Goal: Information Seeking & Learning: Learn about a topic

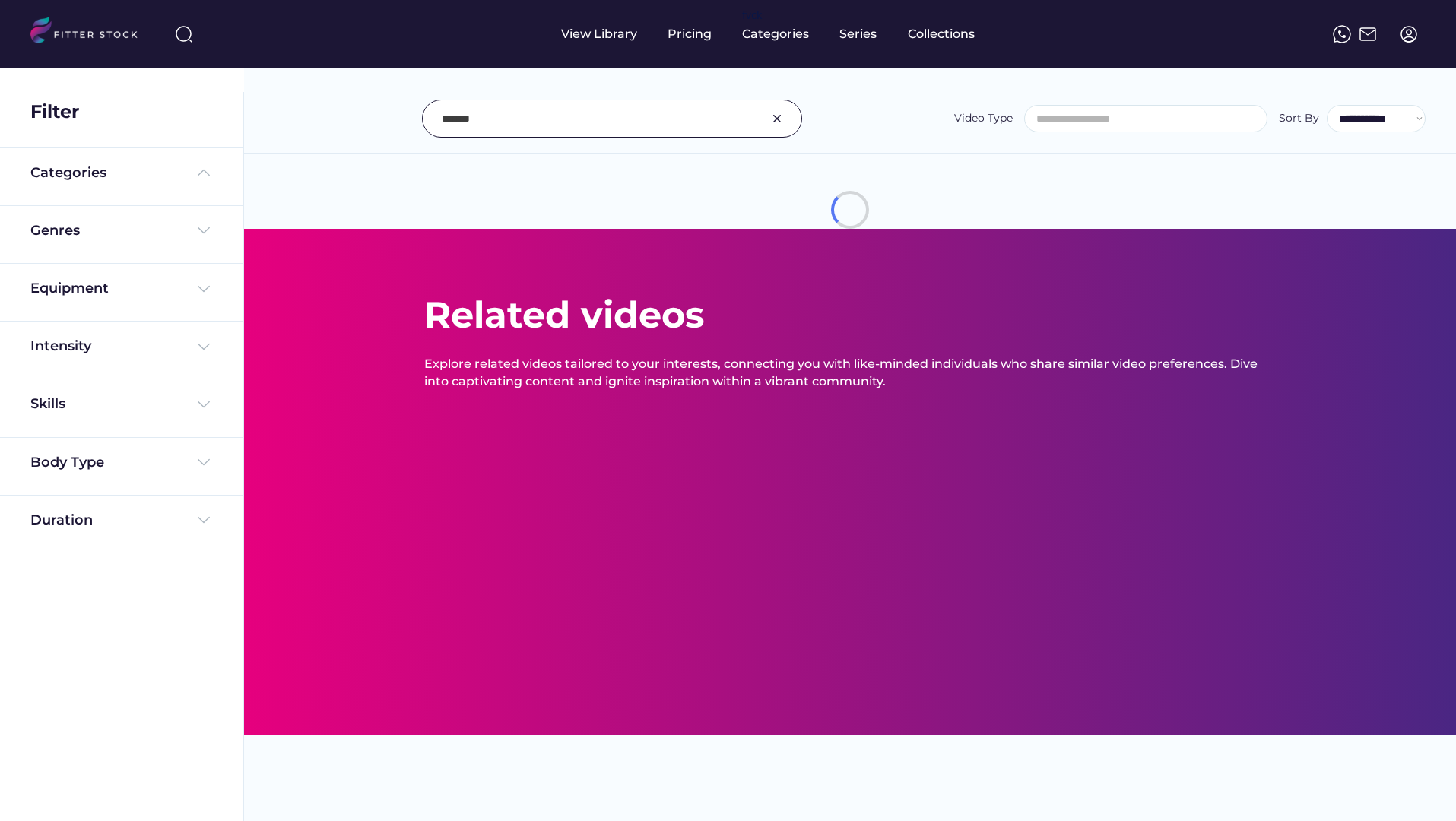
select select
select select "**********"
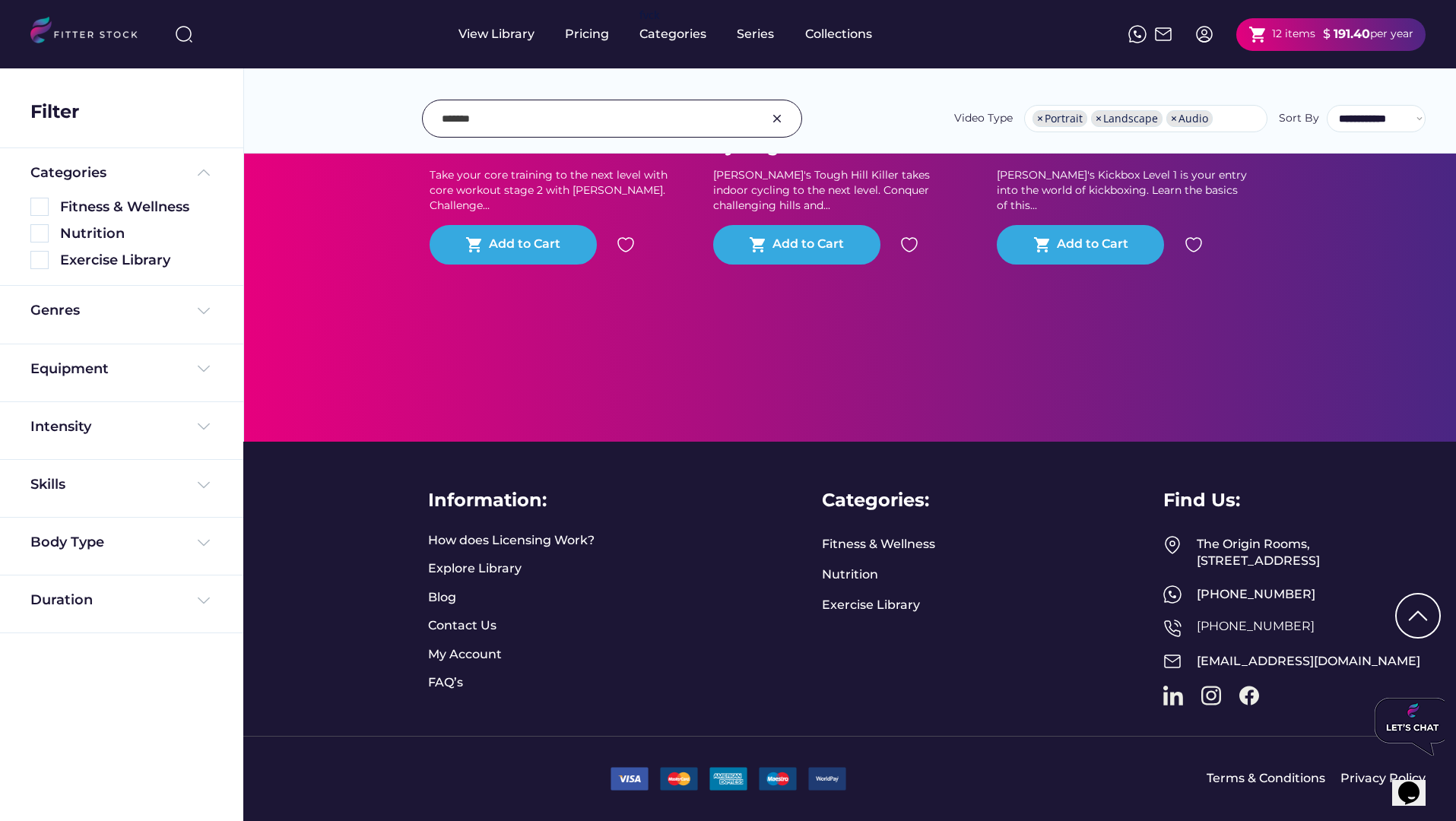
scroll to position [0, 0]
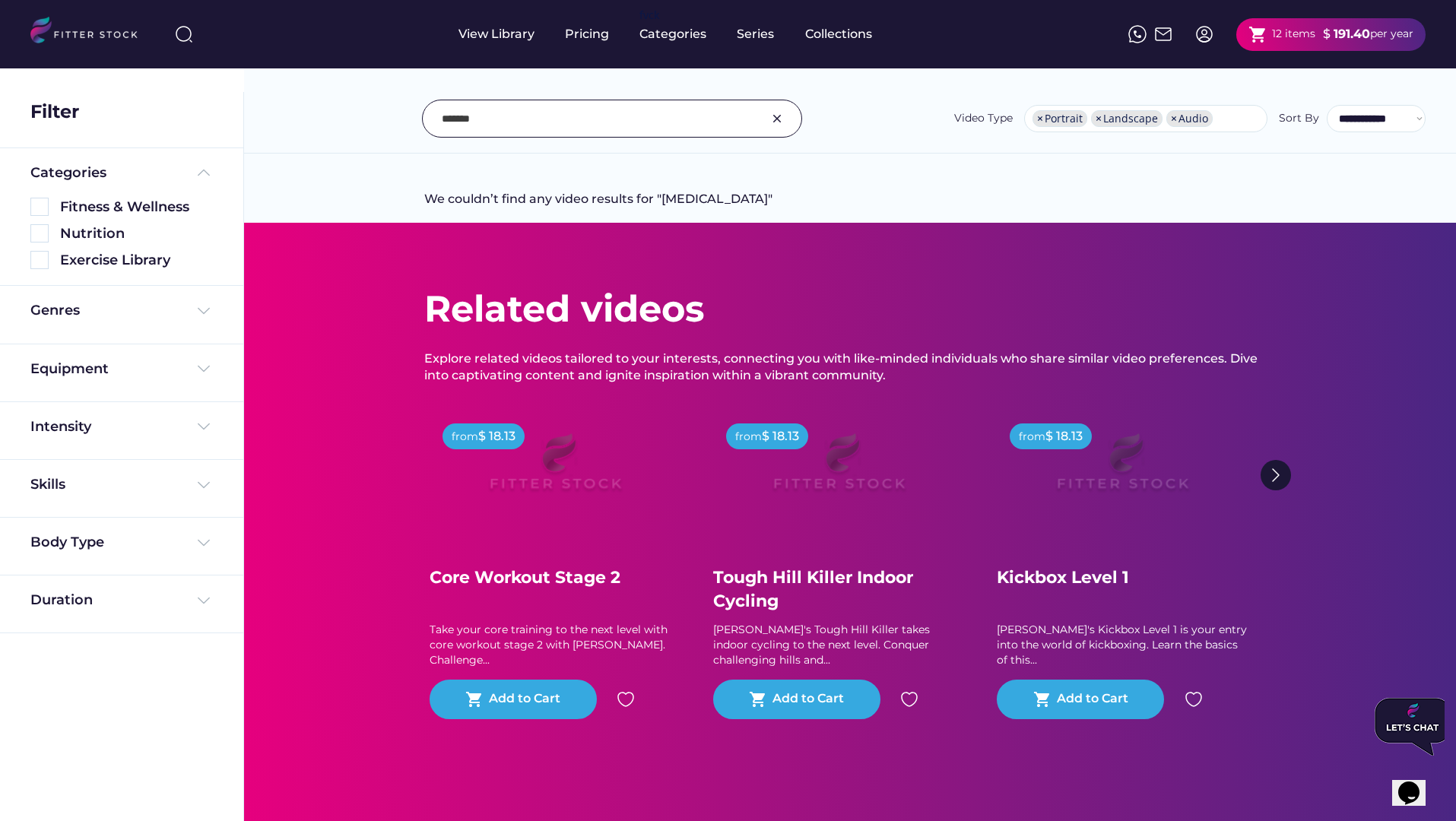
click at [511, 109] on input "input" at bounding box center [592, 118] width 303 height 32
click at [514, 114] on input "input" at bounding box center [592, 118] width 303 height 32
type input "*"
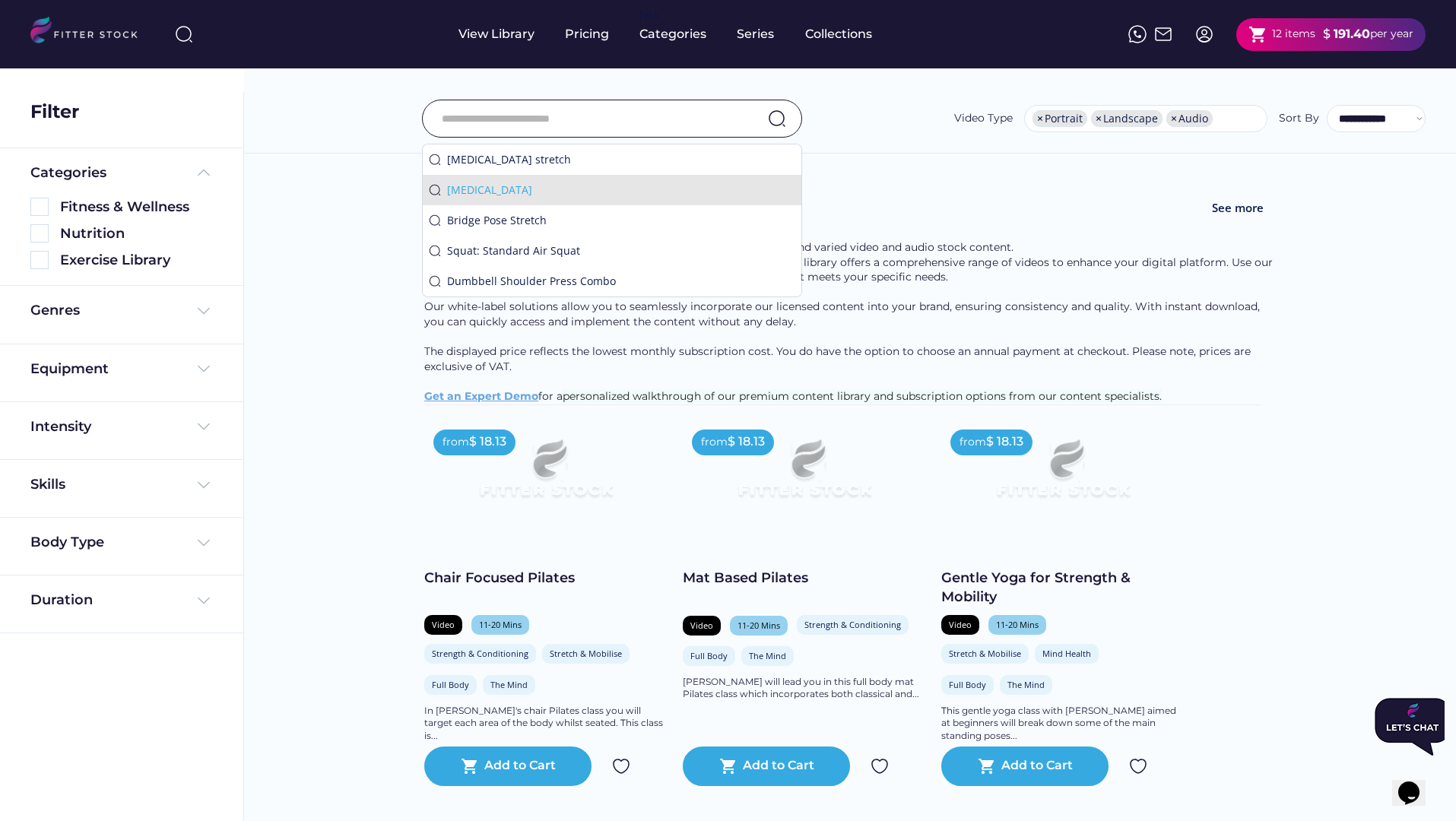
click at [474, 194] on div "tai chi" at bounding box center [621, 190] width 348 height 15
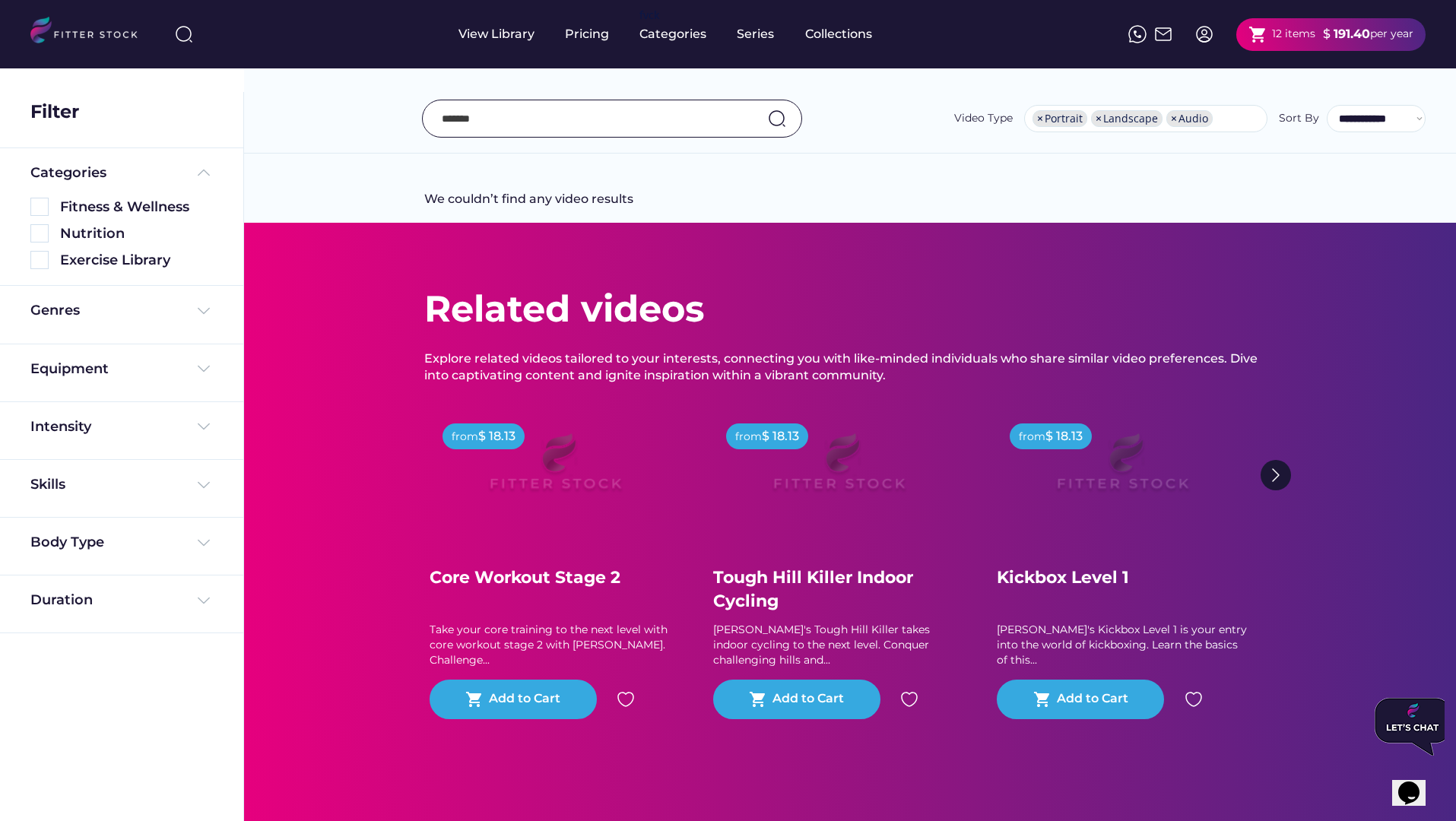
click at [518, 125] on input "input" at bounding box center [592, 118] width 303 height 32
type input "*"
type input "*******"
click at [200, 315] on img at bounding box center [203, 311] width 19 height 19
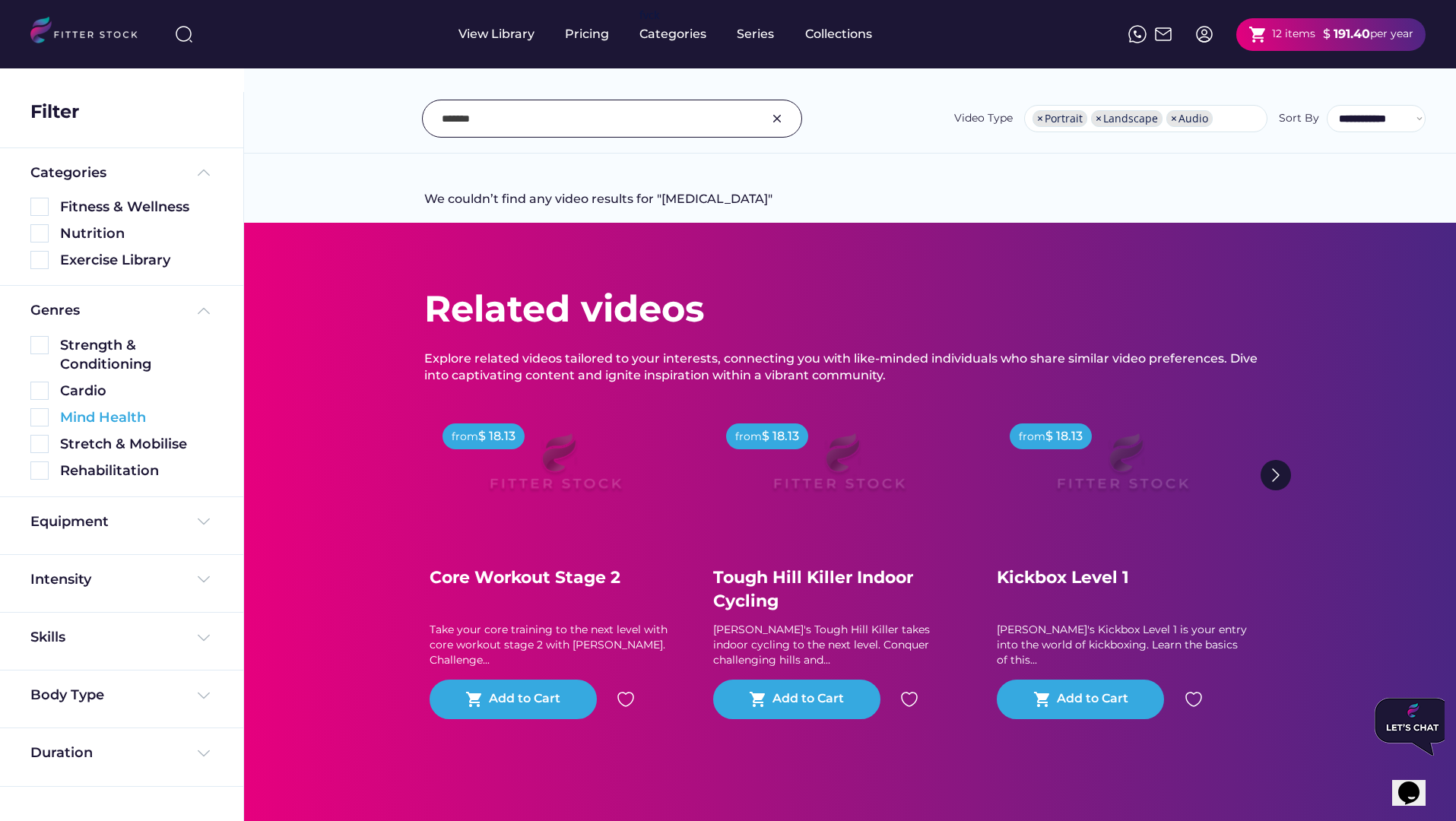
click at [109, 426] on div "Mind Health" at bounding box center [136, 418] width 153 height 19
click at [39, 418] on img at bounding box center [39, 417] width 19 height 19
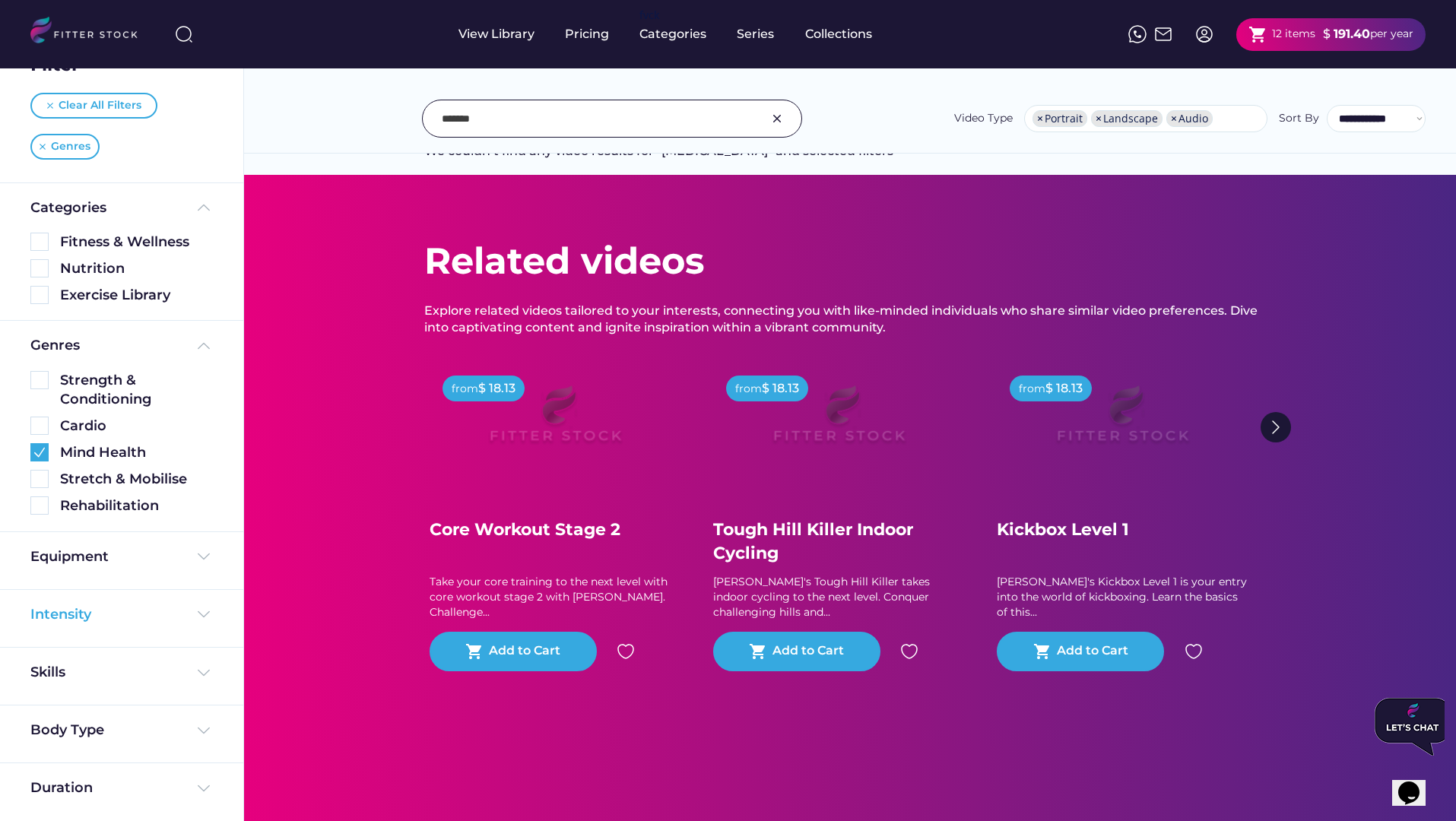
scroll to position [49, 0]
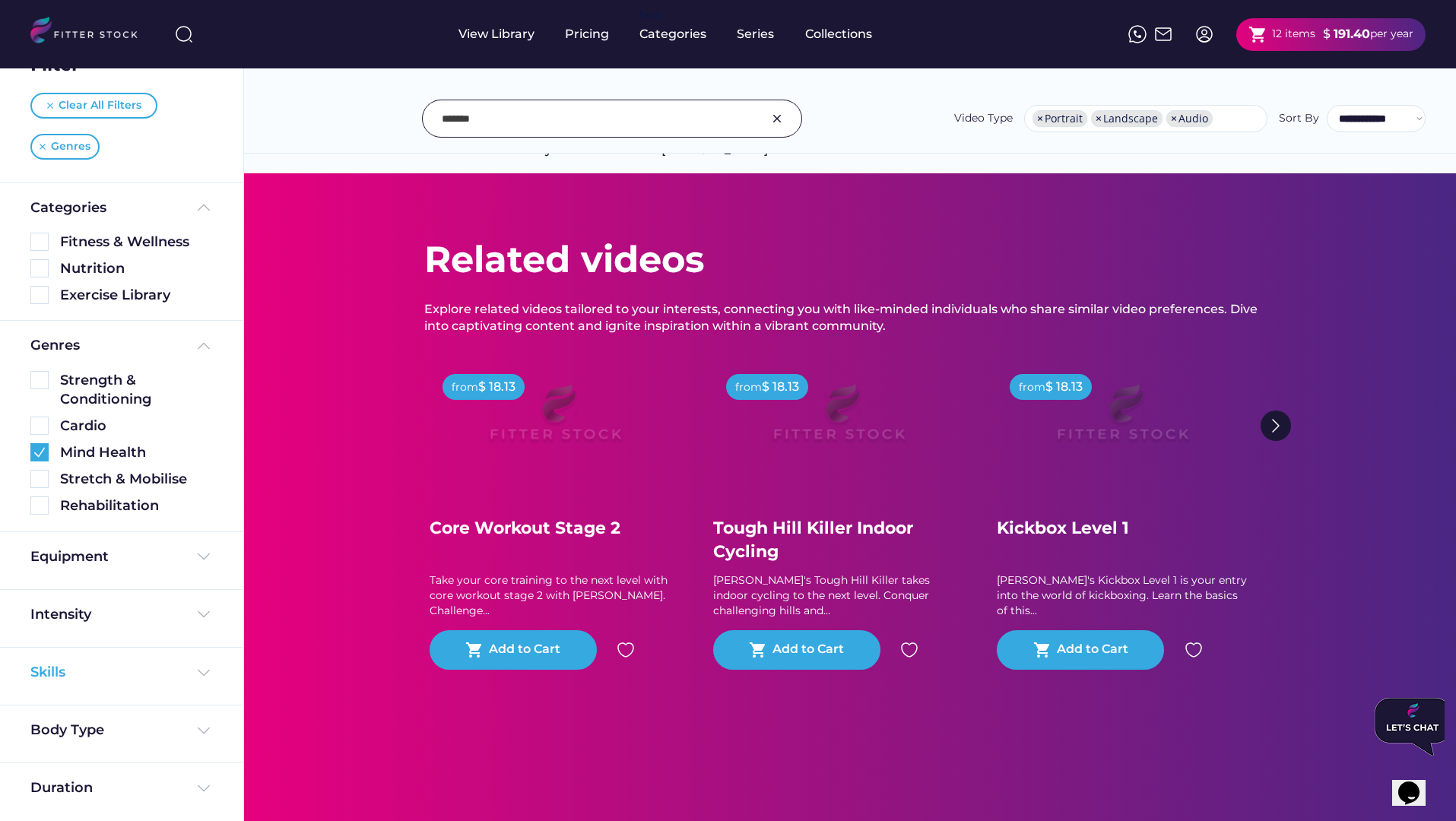
click at [202, 676] on img at bounding box center [203, 673] width 19 height 19
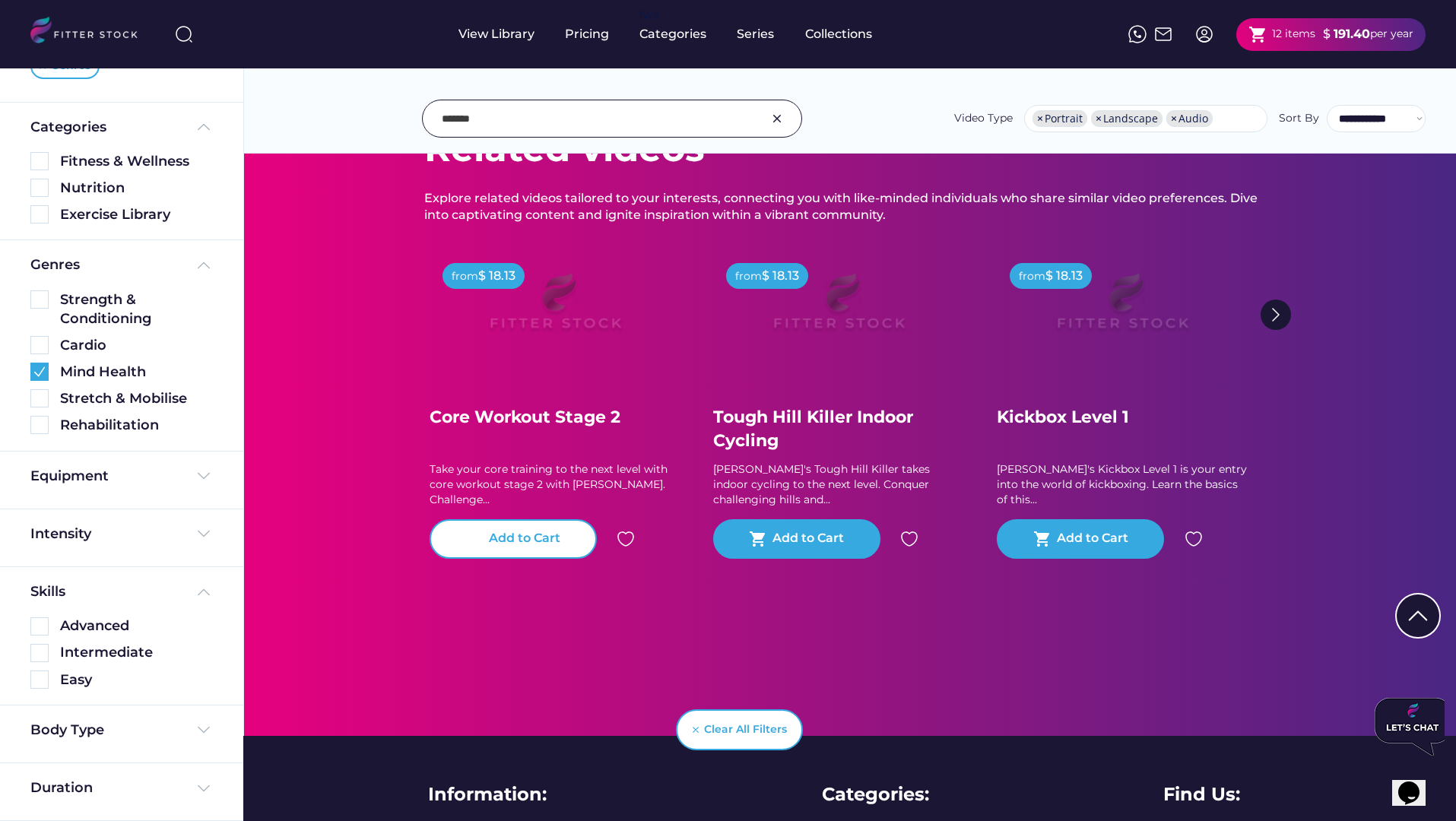
scroll to position [184, 0]
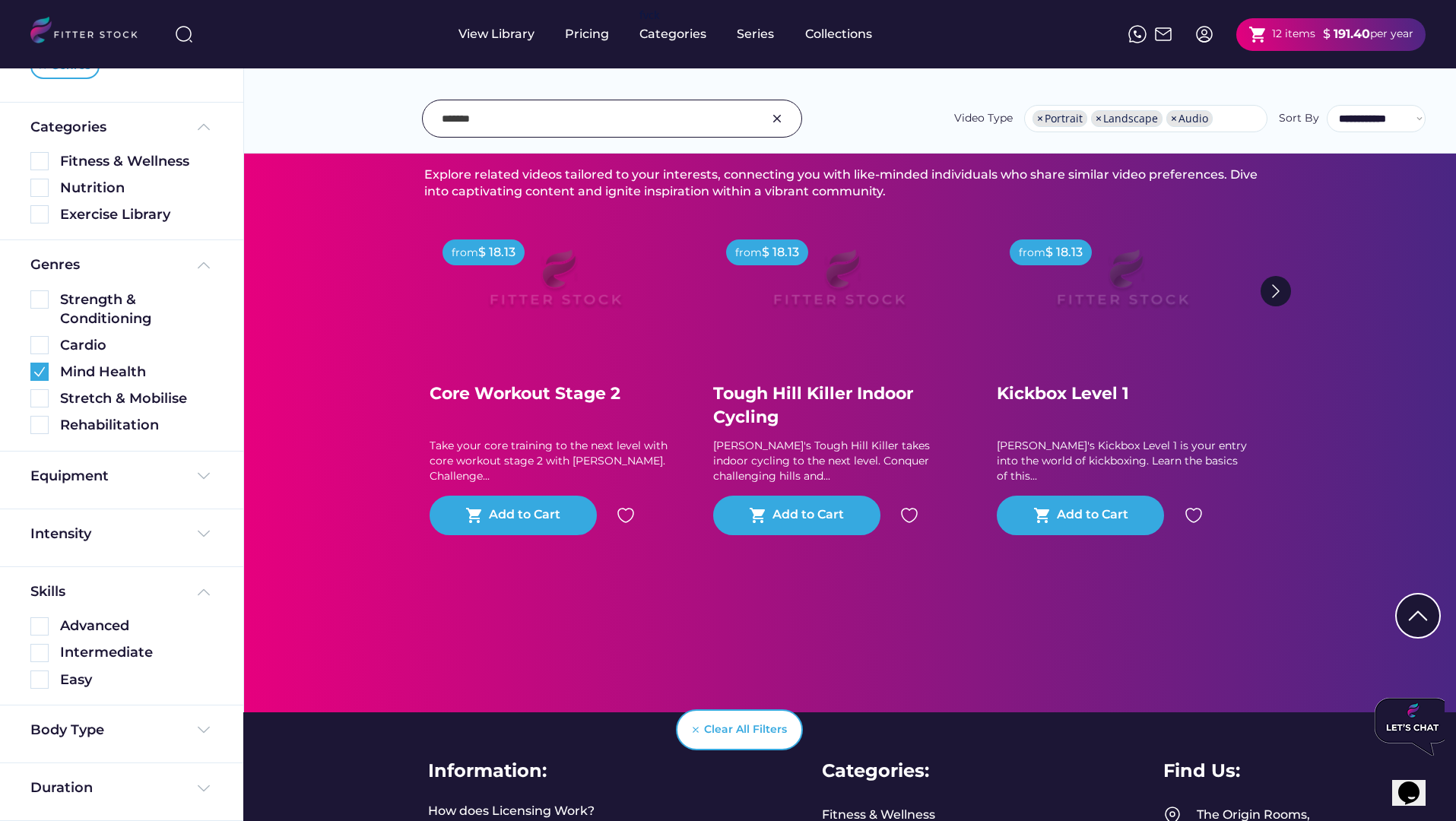
click at [773, 120] on img at bounding box center [777, 118] width 19 height 19
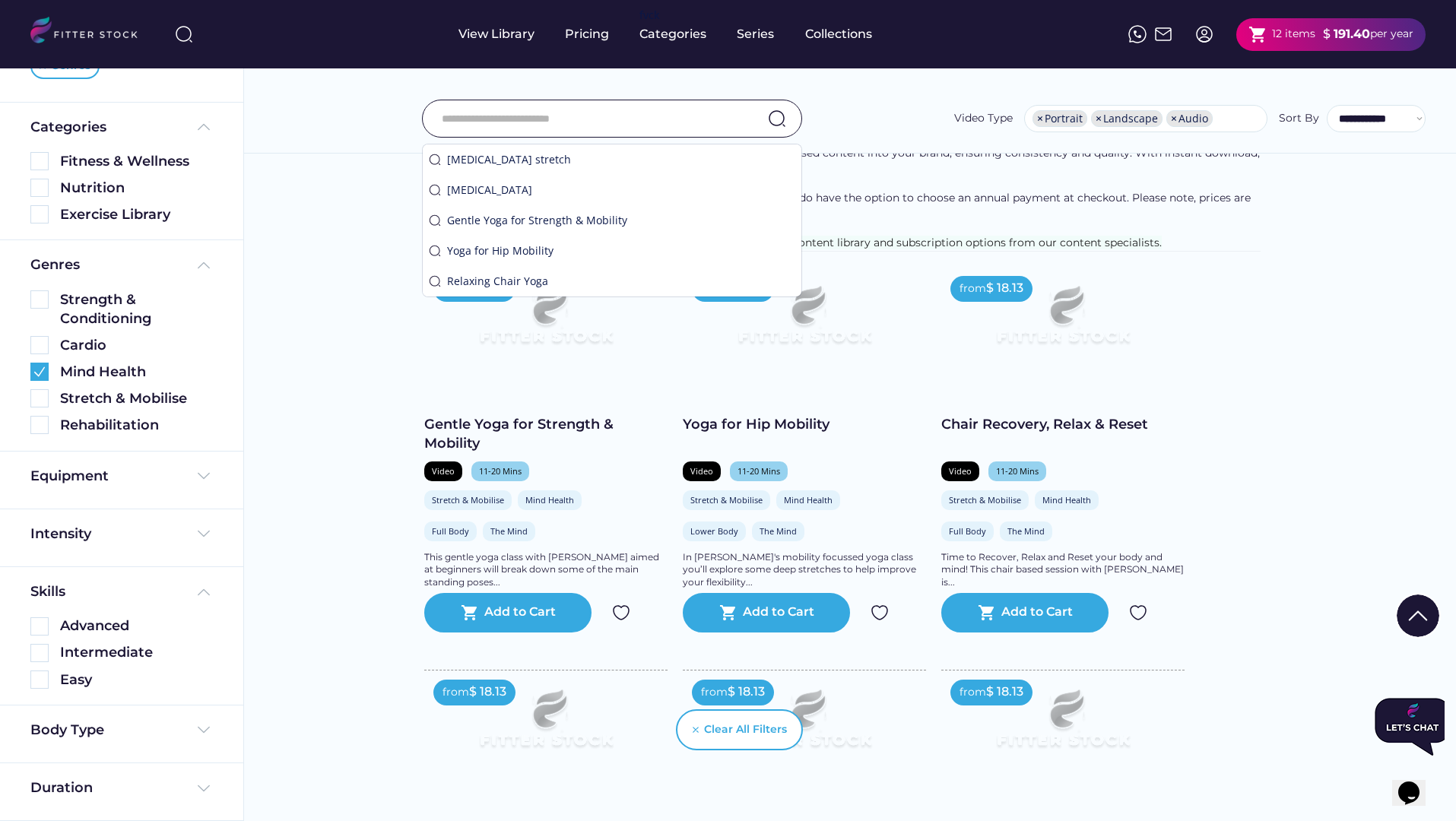
click at [926, 115] on div "**********" at bounding box center [850, 118] width 1151 height 38
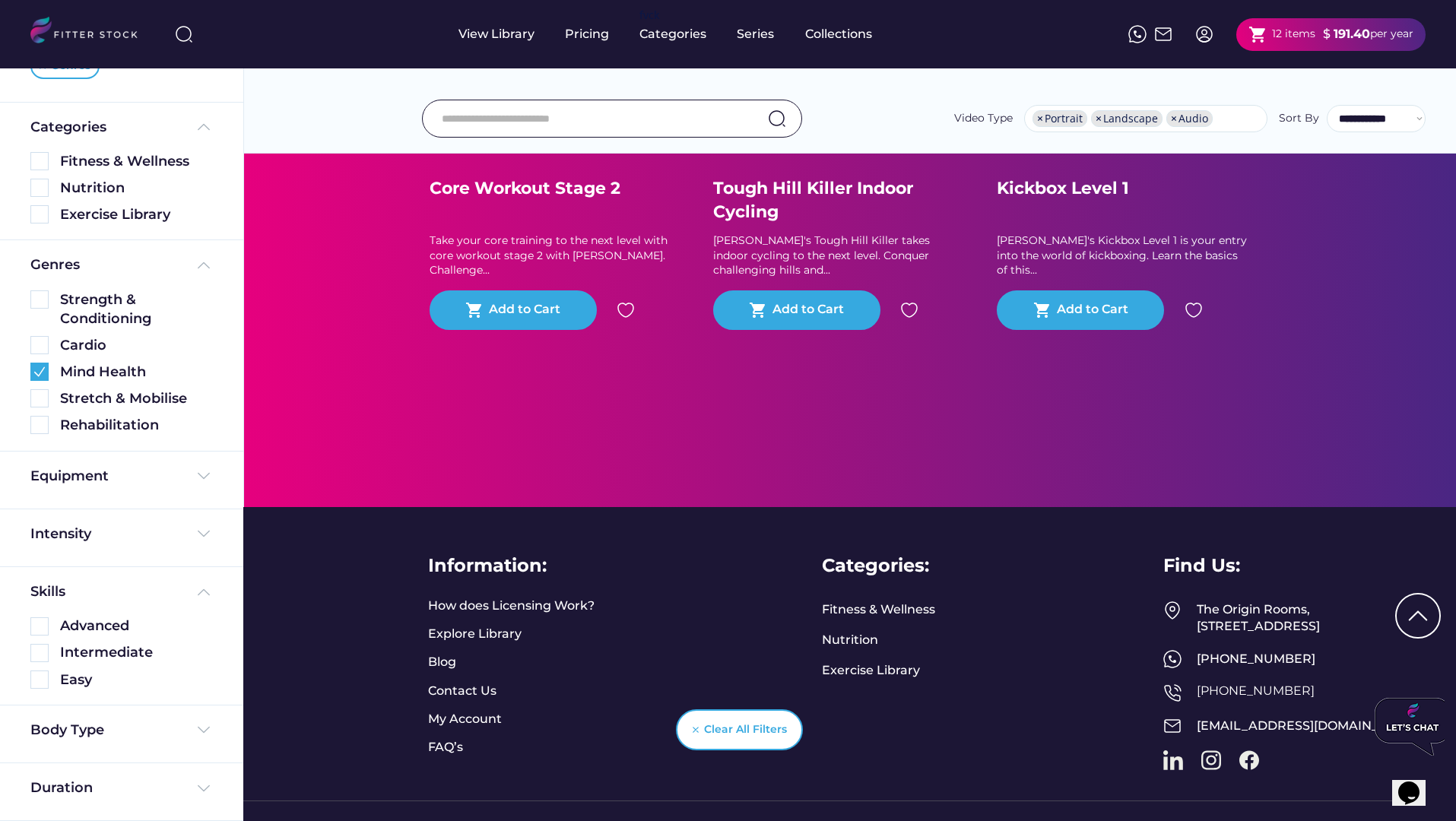
scroll to position [4938, 0]
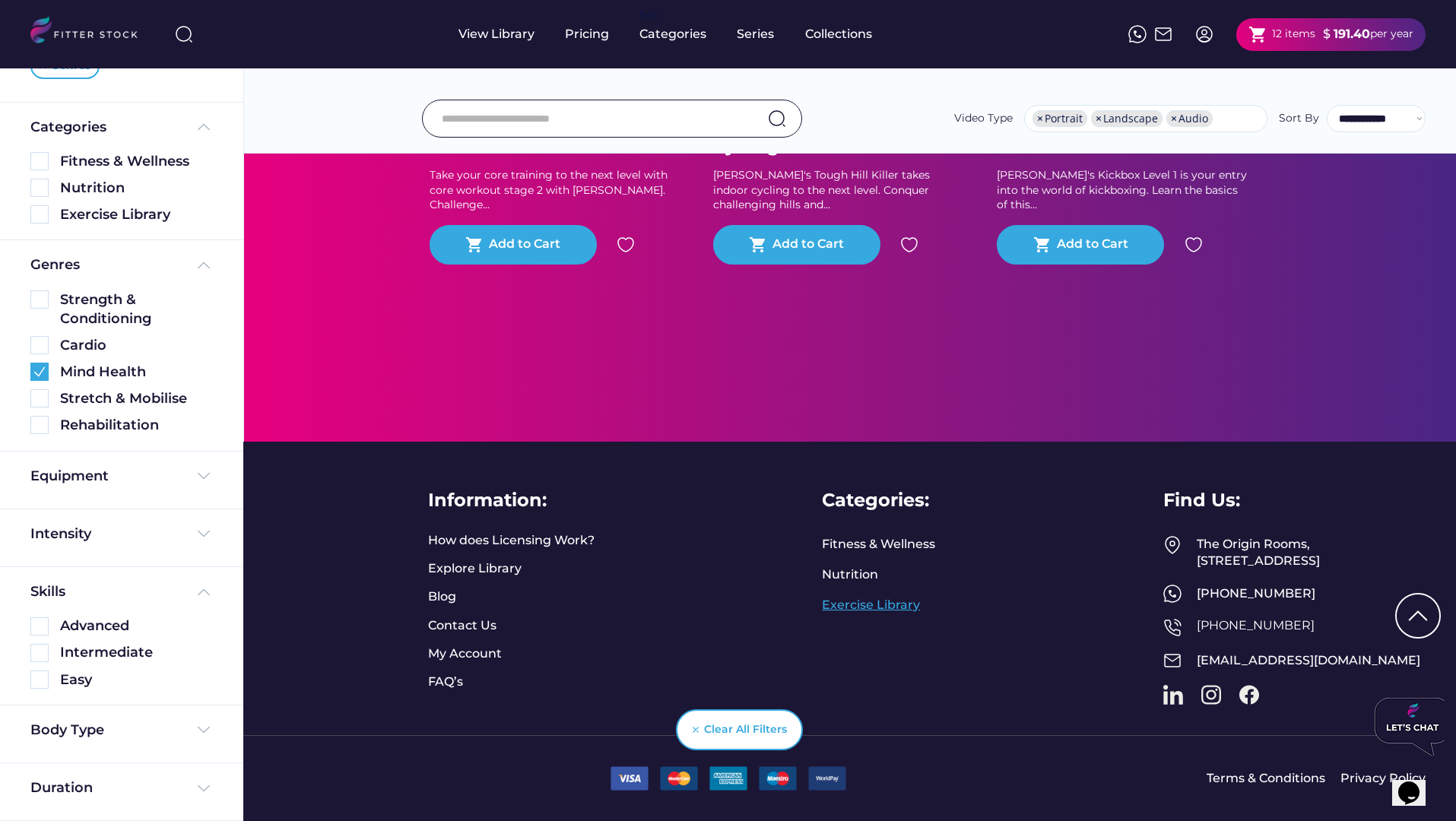
click at [893, 597] on link "Exercise Library" at bounding box center [871, 605] width 98 height 17
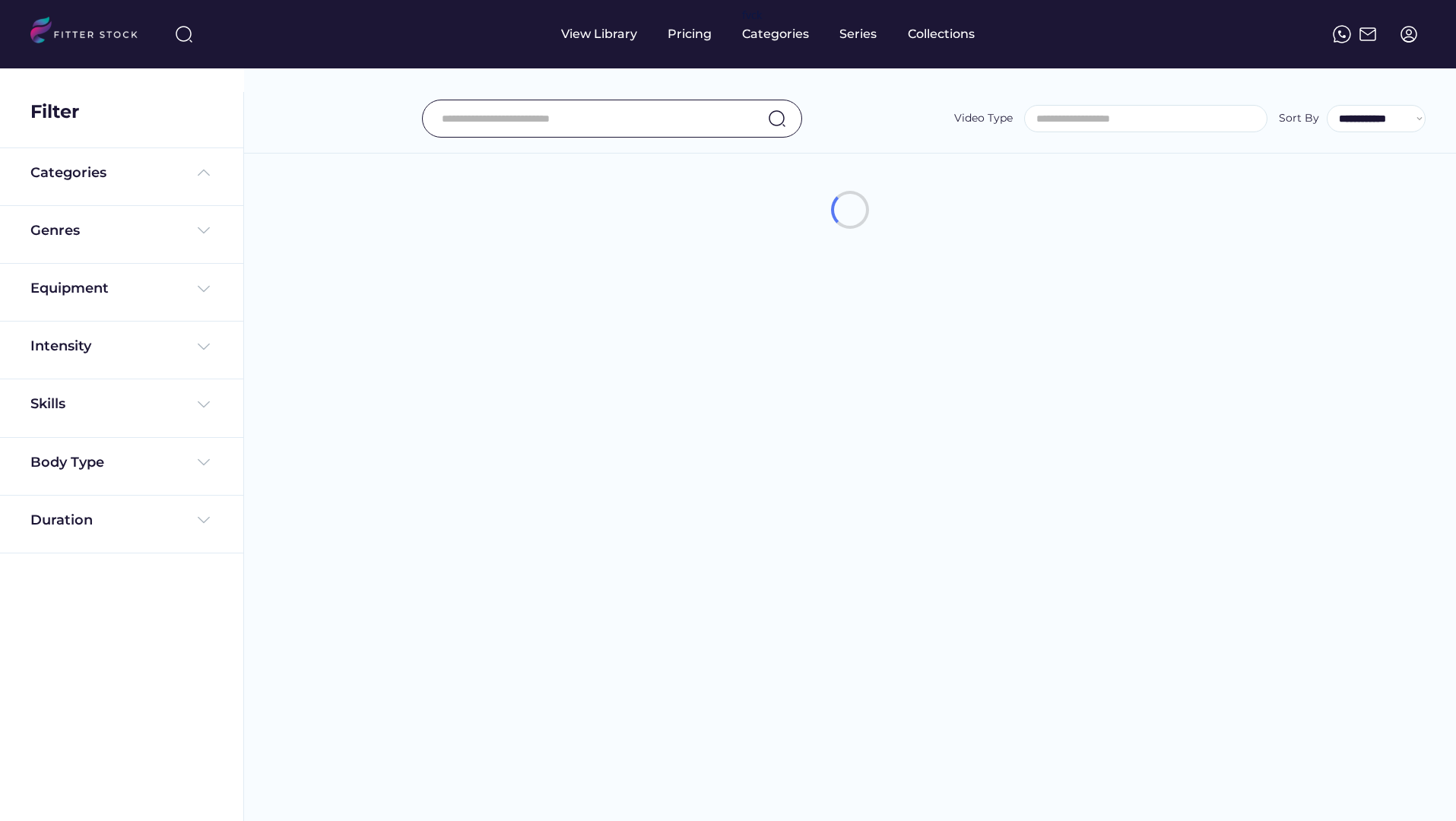
select select
select select "**********"
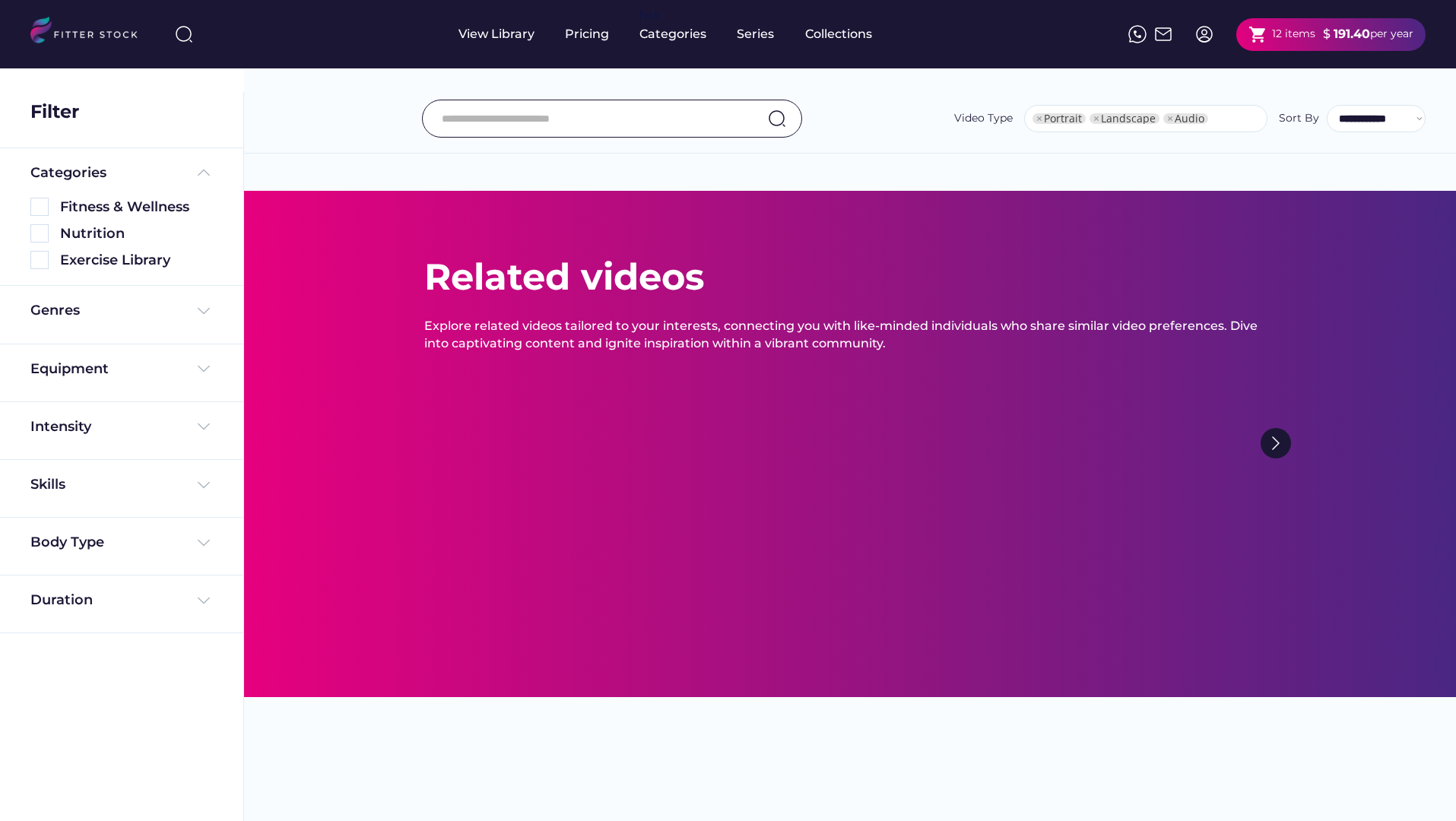
select select "**********"
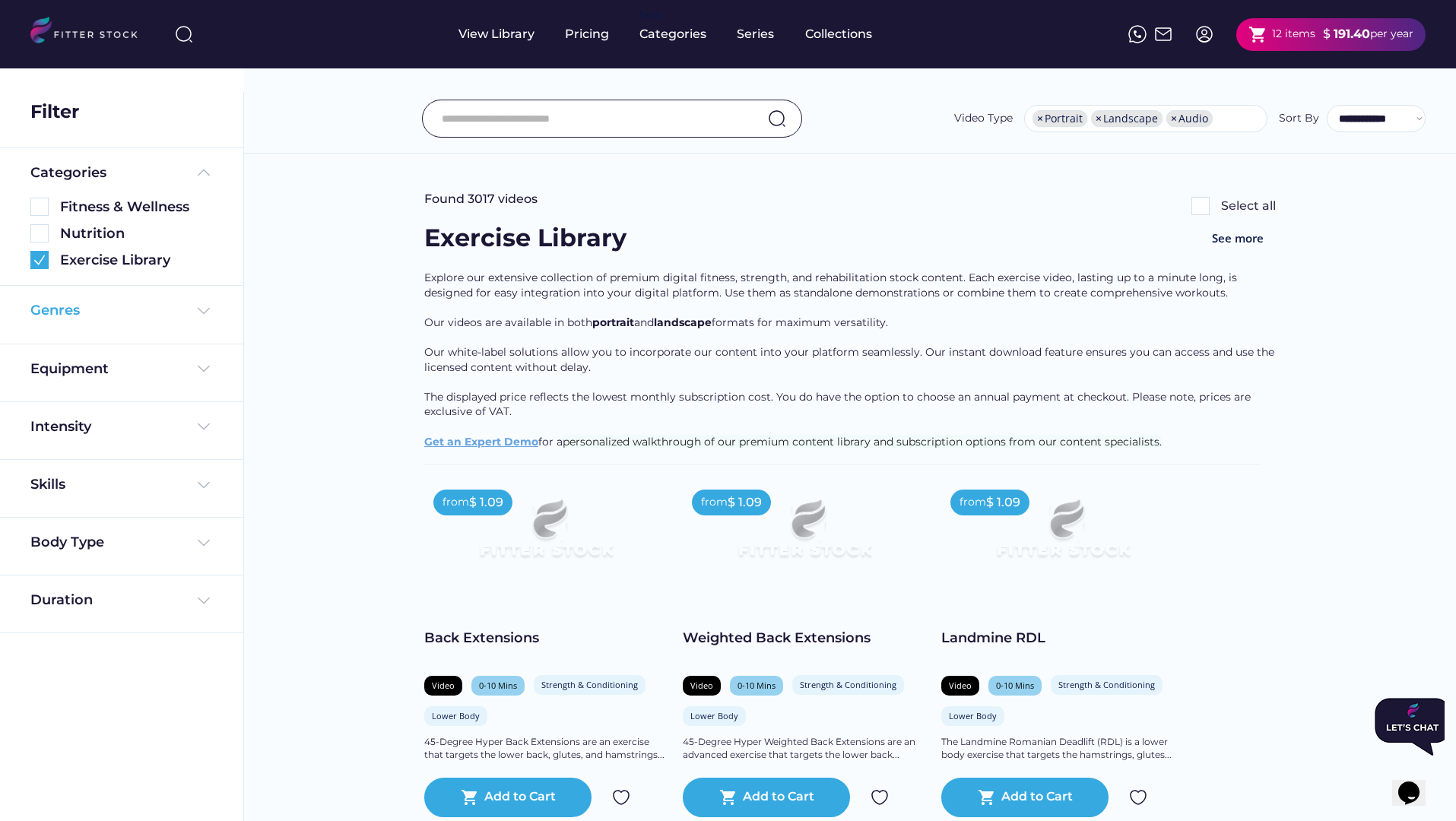
click at [211, 304] on img at bounding box center [203, 311] width 19 height 19
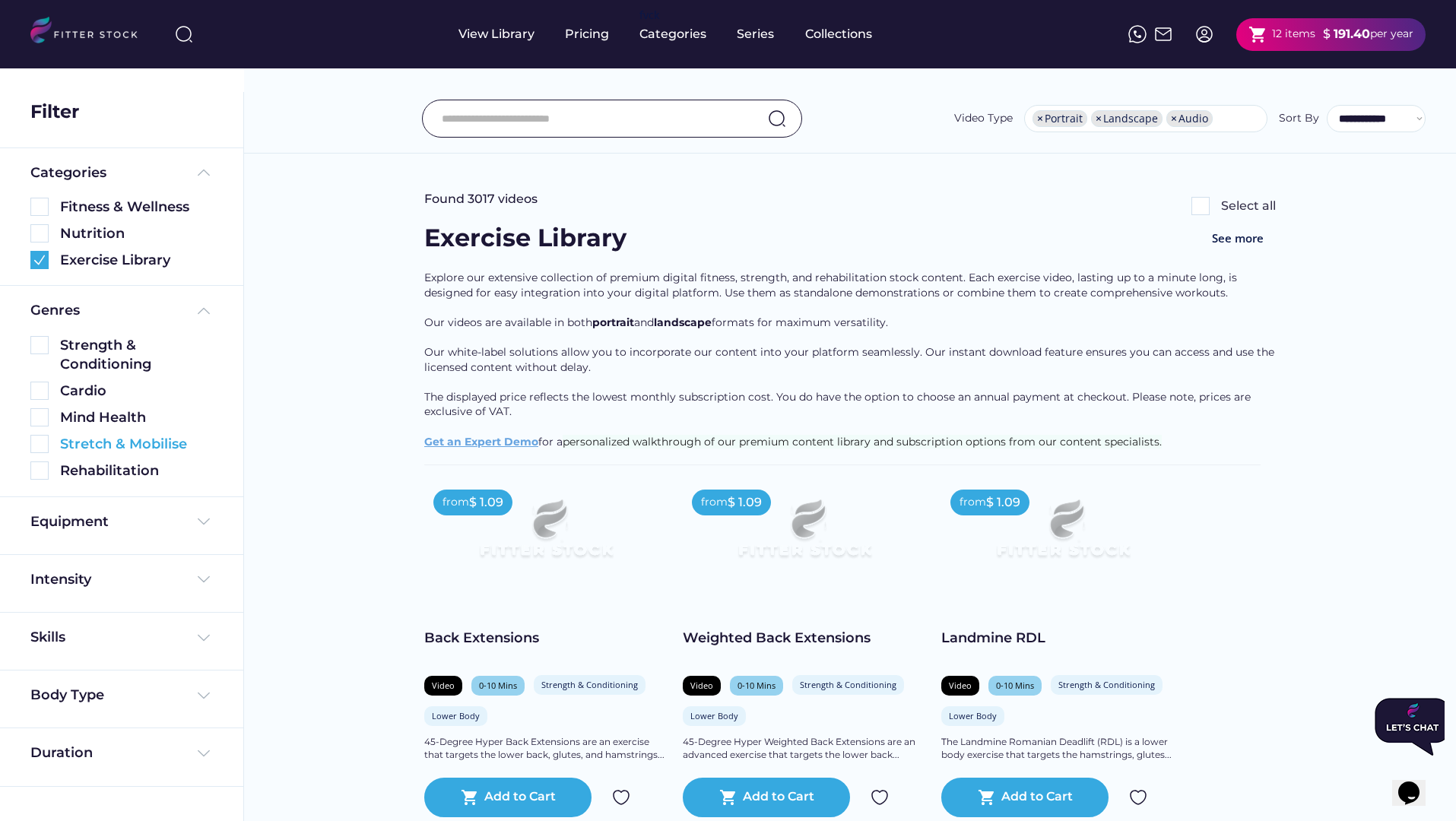
click at [41, 451] on img at bounding box center [39, 444] width 19 height 19
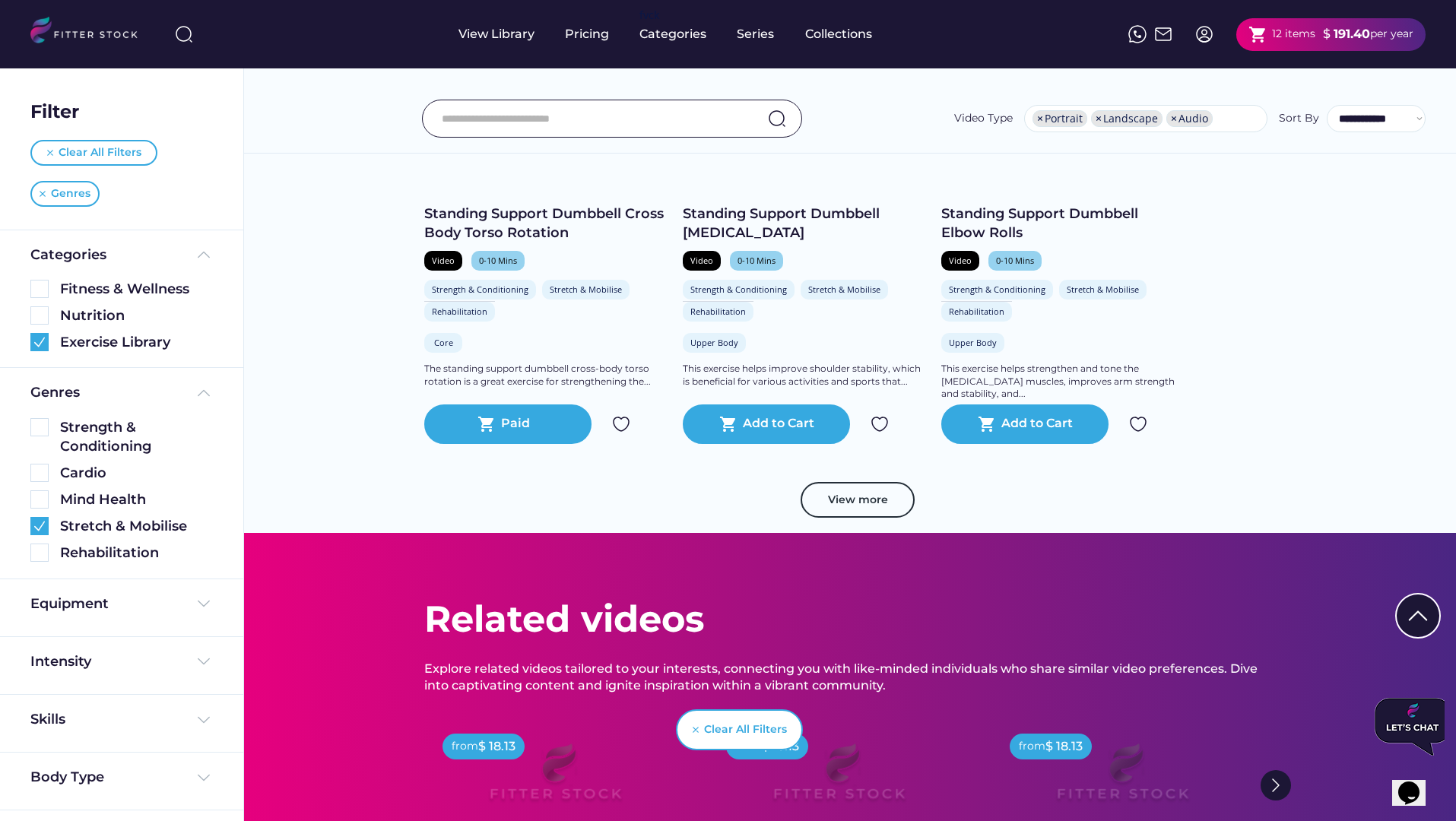
scroll to position [2958, 0]
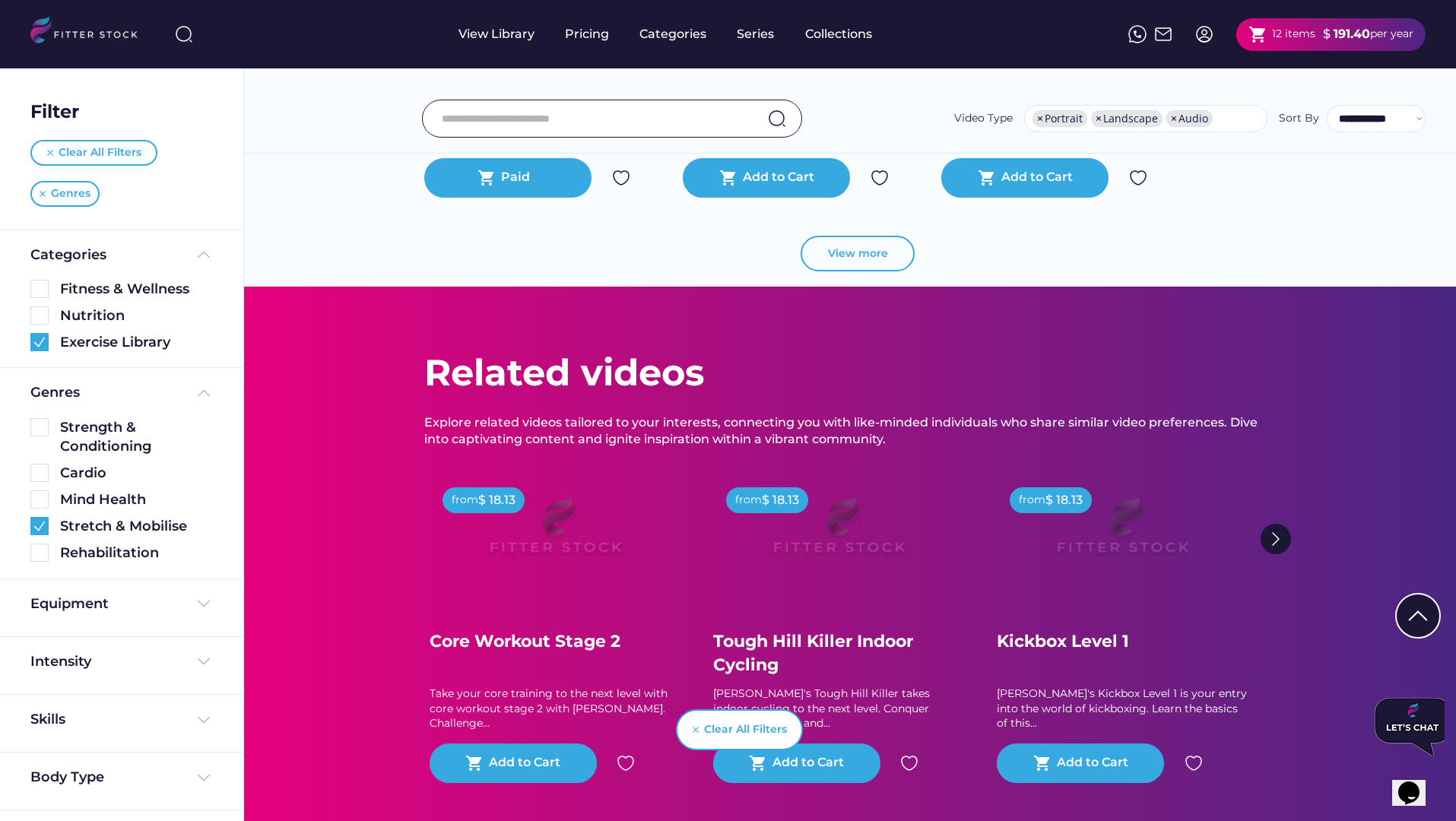
click at [886, 245] on button "View more" at bounding box center [857, 253] width 114 height 36
